Goal: Find specific page/section: Find specific page/section

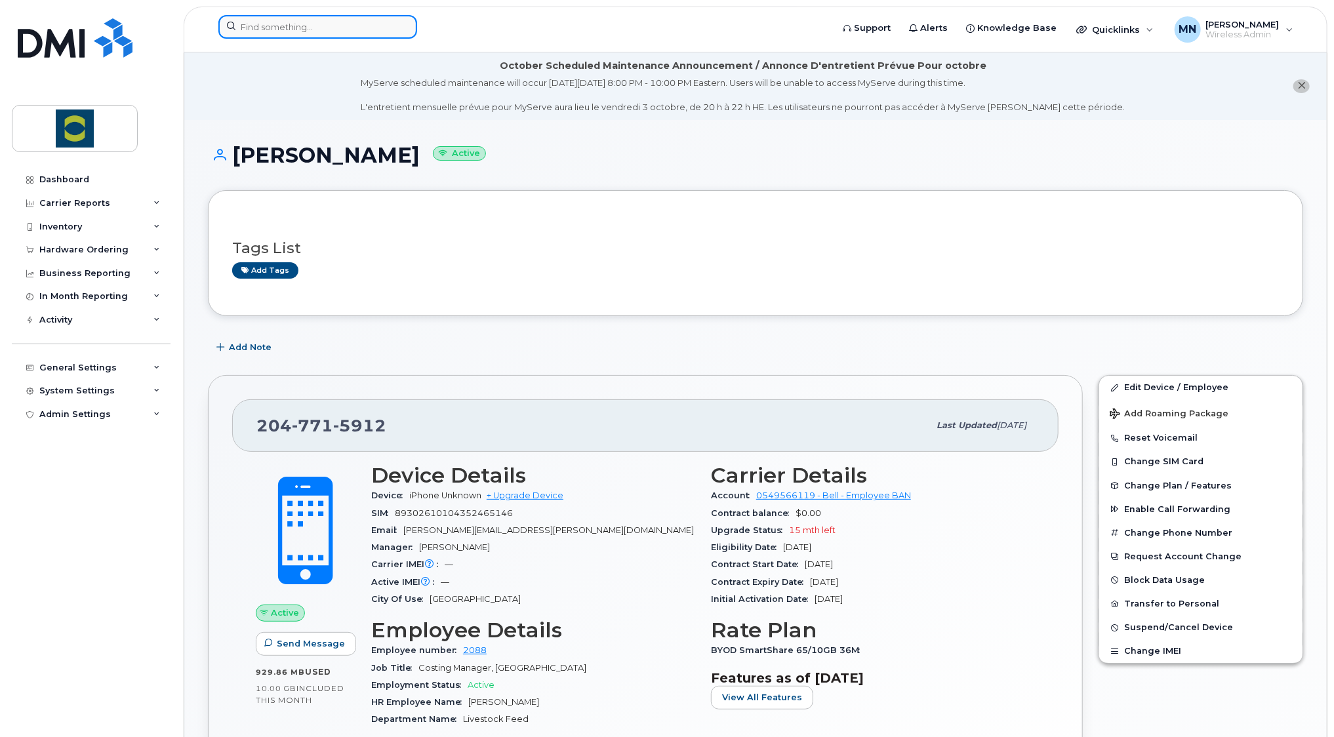
click at [319, 24] on input at bounding box center [317, 27] width 199 height 24
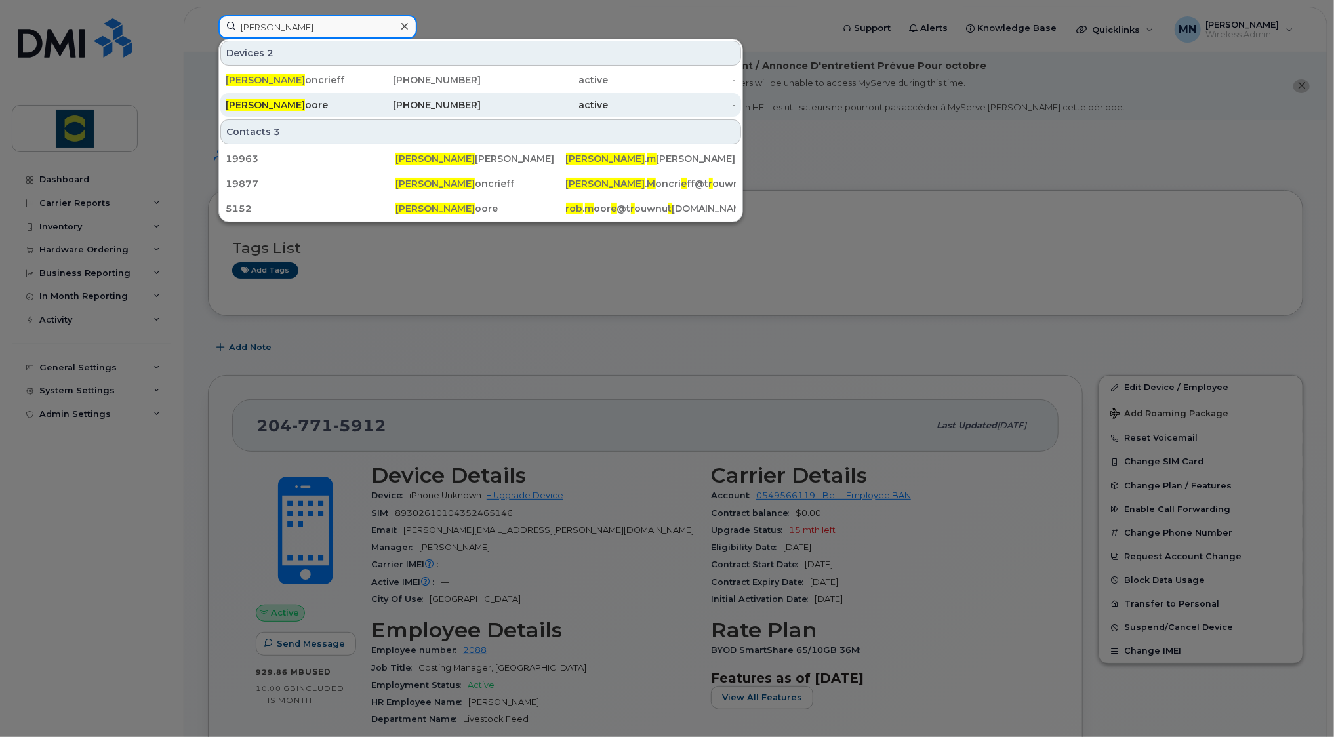
type input "[PERSON_NAME]"
click at [311, 107] on div "[PERSON_NAME]" at bounding box center [290, 104] width 128 height 13
